Goal: Information Seeking & Learning: Find specific fact

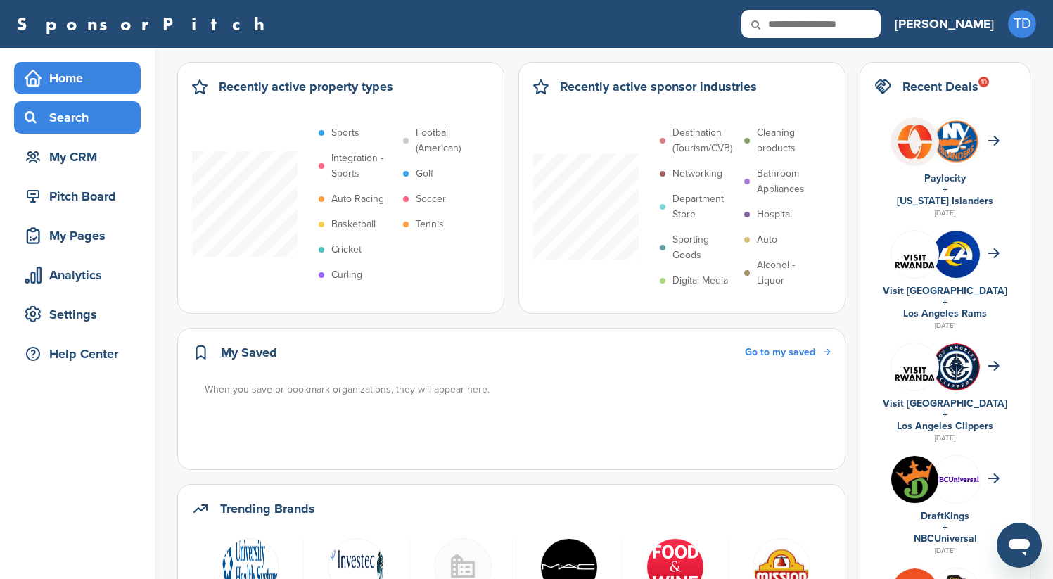
click at [65, 105] on div "Search" at bounding box center [81, 117] width 120 height 25
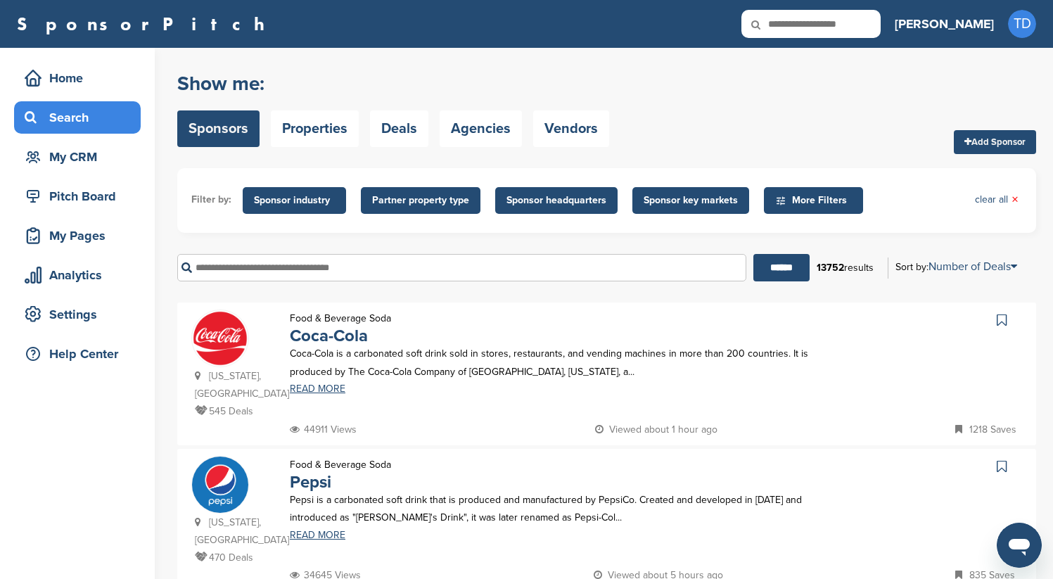
click at [390, 259] on input "text" at bounding box center [461, 267] width 569 height 27
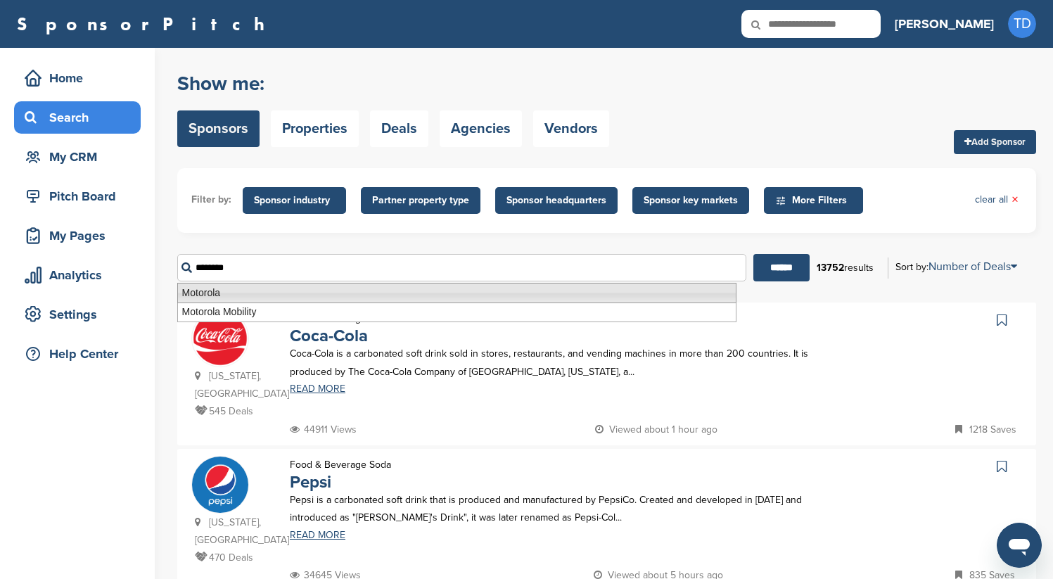
click at [370, 298] on li "Motorola" at bounding box center [456, 293] width 559 height 20
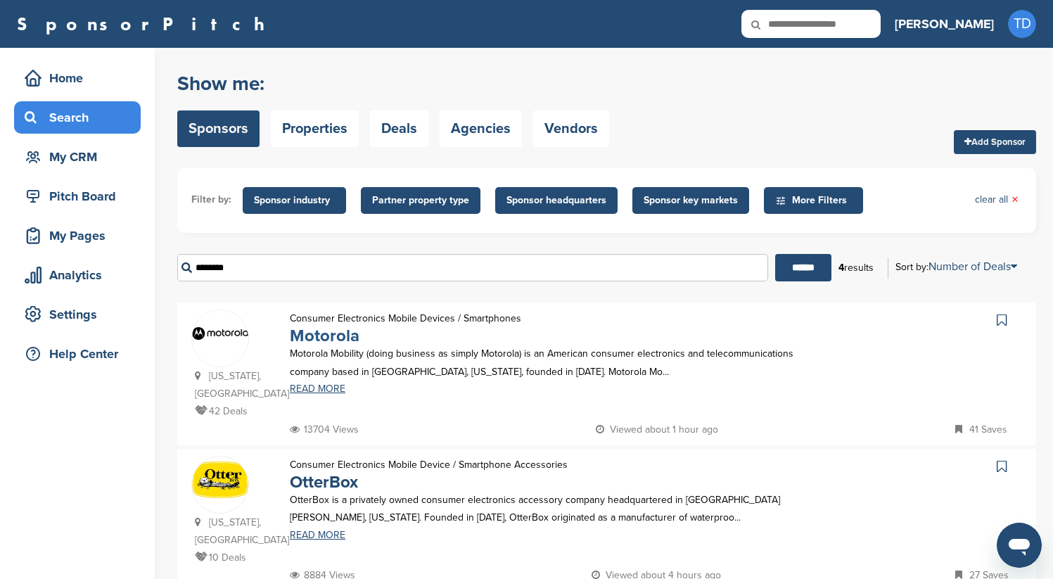
type input "********"
click at [316, 338] on link "Motorola" at bounding box center [325, 336] width 70 height 20
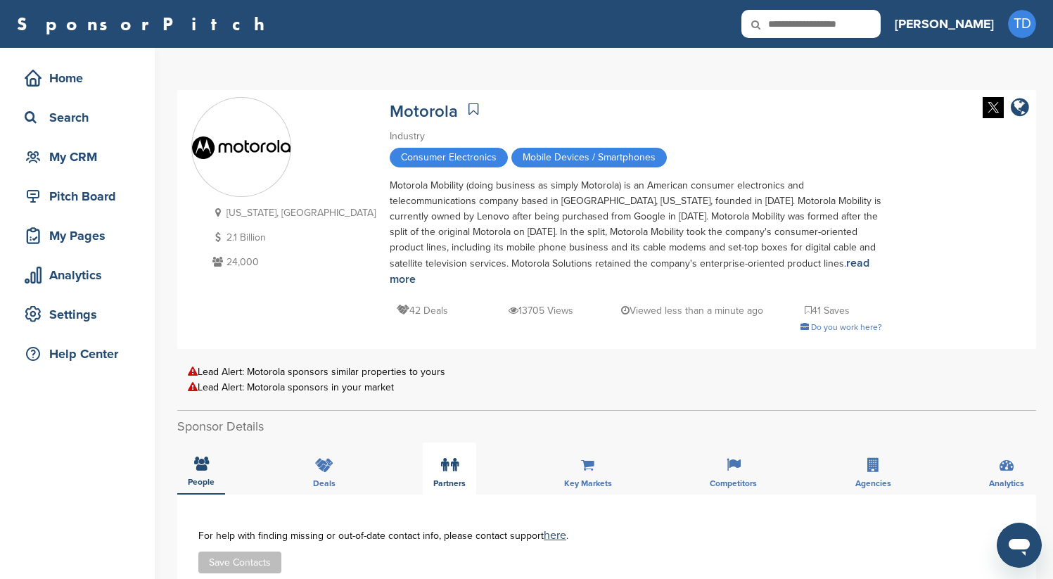
click at [455, 458] on icon at bounding box center [455, 465] width 8 height 14
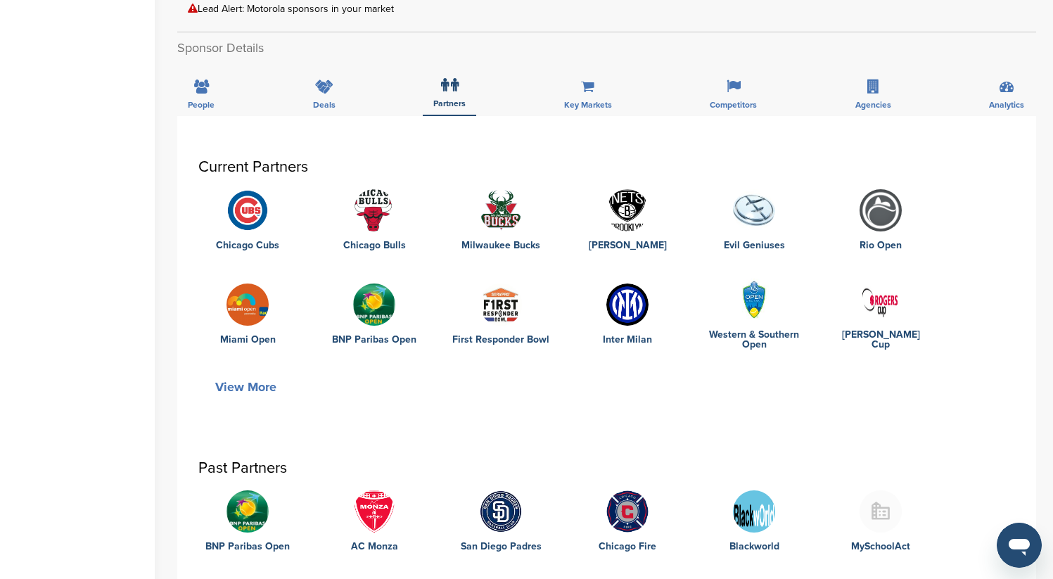
scroll to position [380, 0]
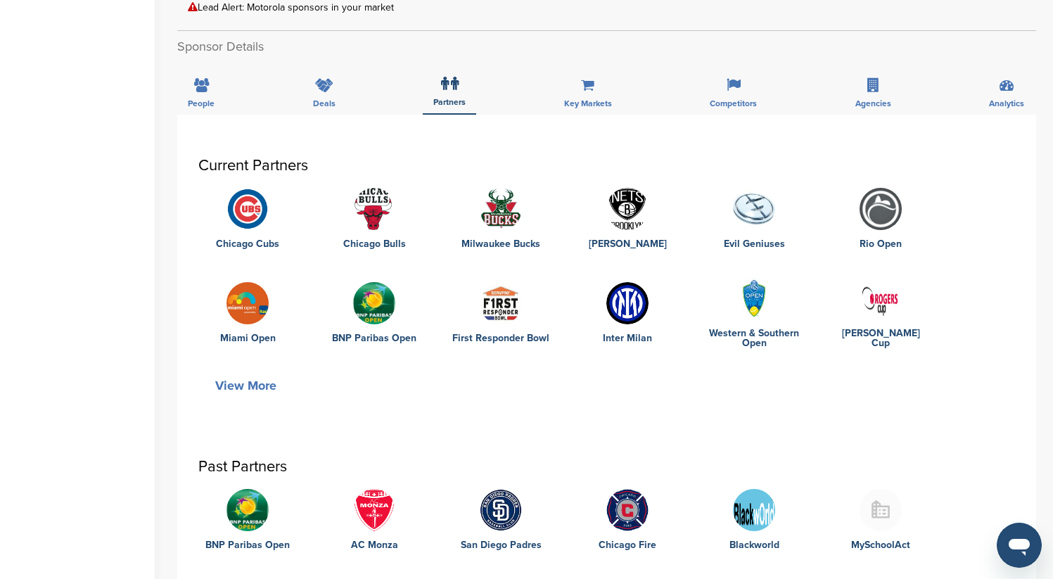
click at [263, 369] on button "View More" at bounding box center [245, 385] width 95 height 32
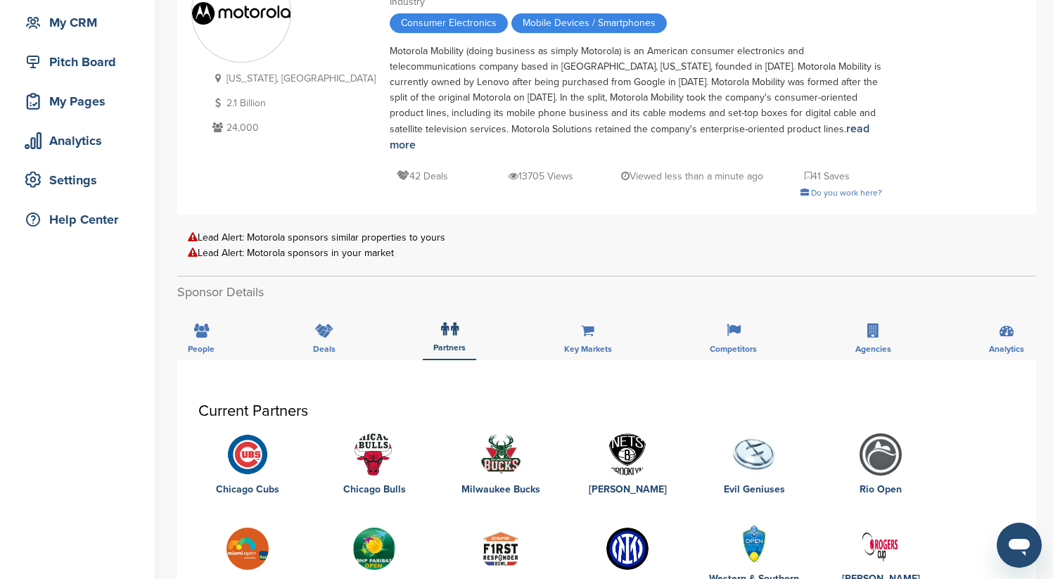
scroll to position [0, 0]
